Goal: Information Seeking & Learning: Learn about a topic

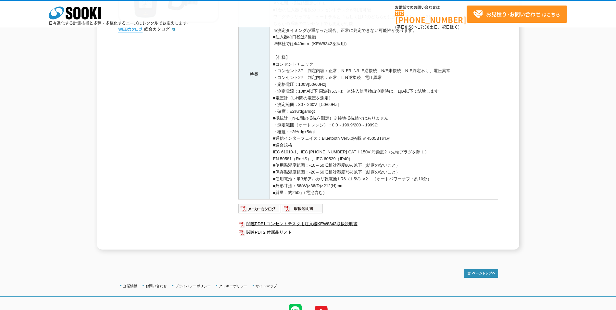
scroll to position [168, 0]
click at [292, 211] on img at bounding box center [302, 208] width 43 height 10
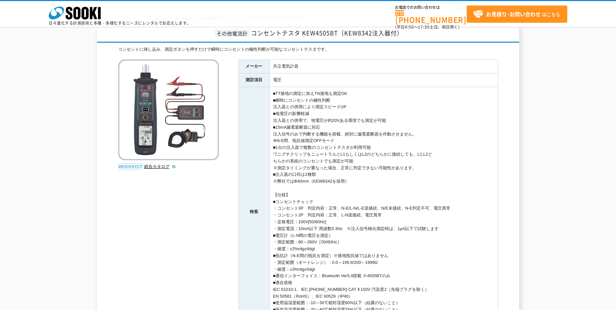
scroll to position [0, 0]
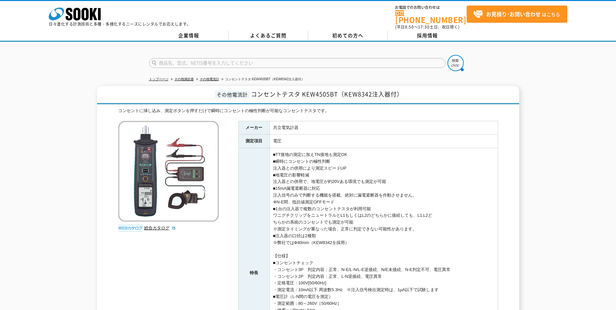
click at [354, 91] on span "コンセントテスタ KEW4505BT（KEW8342注入器付）" at bounding box center [327, 94] width 152 height 9
drag, startPoint x: 343, startPoint y: 90, endPoint x: 398, endPoint y: 91, distance: 55.5
click at [398, 91] on span "コンセントテスタ KEW4505BT（KEW8342注入器付）" at bounding box center [327, 94] width 152 height 9
drag, startPoint x: 398, startPoint y: 91, endPoint x: 374, endPoint y: 91, distance: 24.0
click at [374, 91] on span "コンセントテスタ KEW4505BT（KEW8342注入器付）" at bounding box center [327, 94] width 152 height 9
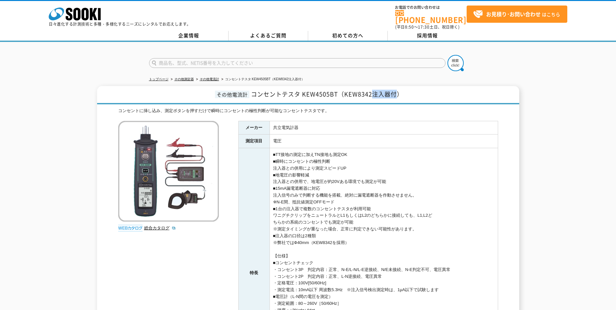
drag, startPoint x: 372, startPoint y: 90, endPoint x: 395, endPoint y: 89, distance: 23.1
click at [395, 90] on span "コンセントテスタ KEW4505BT（KEW8342注入器付）" at bounding box center [327, 94] width 152 height 9
copy span "注入器付"
